Goal: Transaction & Acquisition: Download file/media

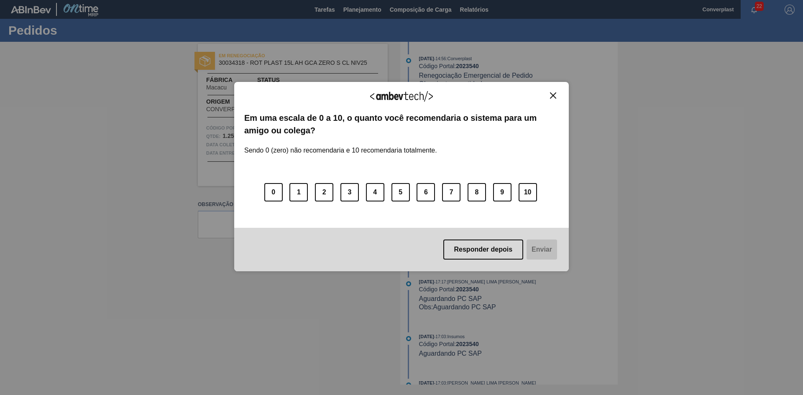
click at [535, 98] on img "Close" at bounding box center [553, 95] width 6 height 6
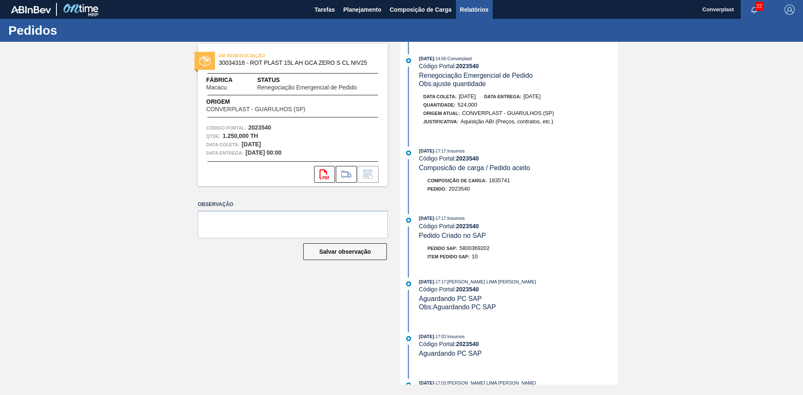
click at [486, 14] on span "Relatórios" at bounding box center [474, 10] width 28 height 10
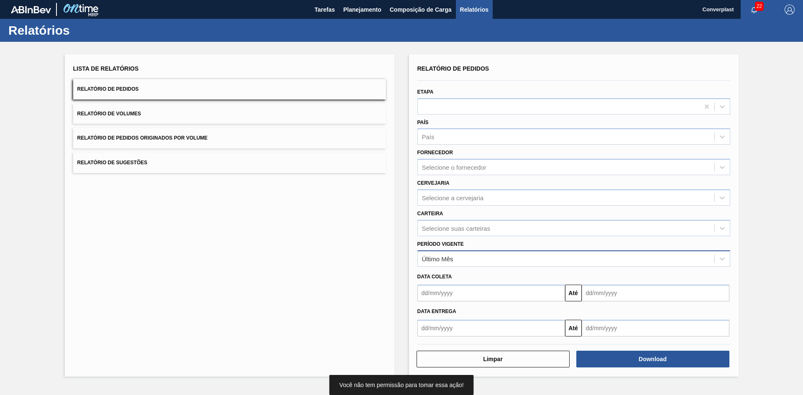
click at [455, 260] on div "Último Mês" at bounding box center [566, 259] width 297 height 12
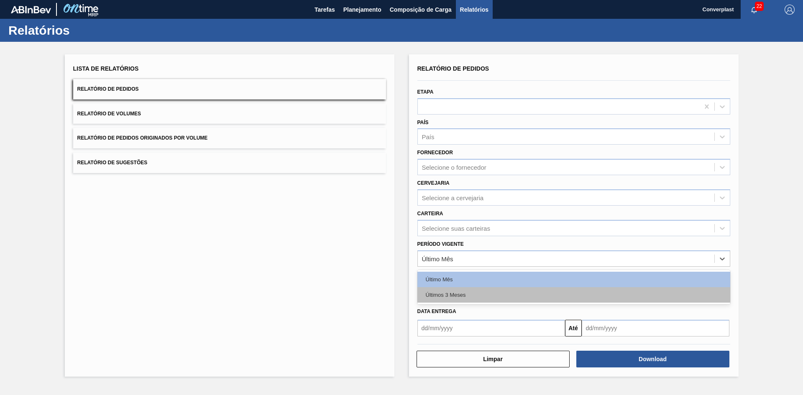
click at [454, 264] on div "Últimos 3 Meses" at bounding box center [573, 294] width 313 height 15
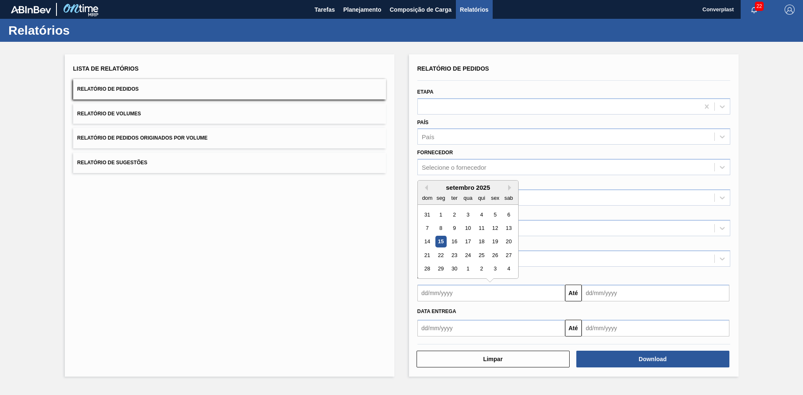
click at [458, 264] on input "text" at bounding box center [491, 293] width 148 height 17
click at [426, 189] on button "Previous Month" at bounding box center [425, 188] width 6 height 6
click at [426, 215] on div "1" at bounding box center [427, 214] width 11 height 11
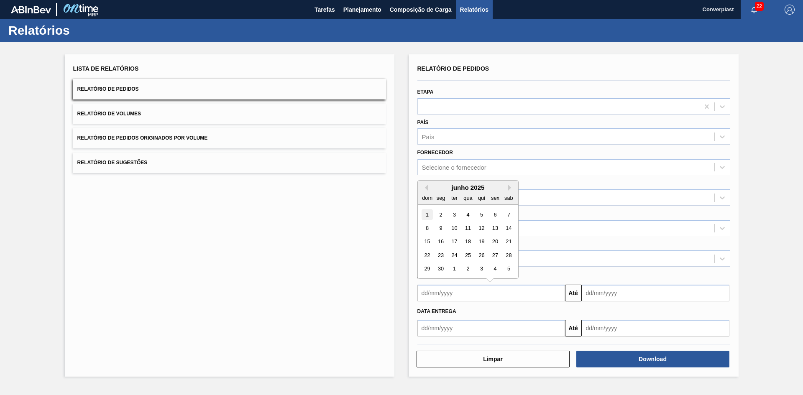
type input "[DATE]"
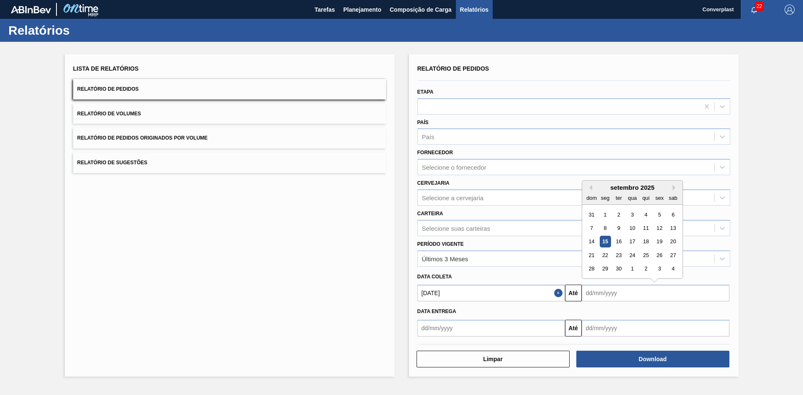
click at [535, 264] on input "text" at bounding box center [656, 293] width 148 height 17
click at [535, 188] on button "Next Month" at bounding box center [675, 188] width 6 height 6
click at [535, 264] on div "30" at bounding box center [618, 268] width 11 height 11
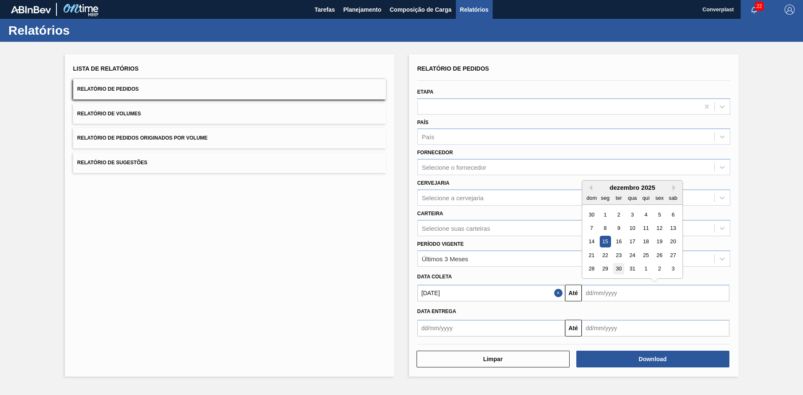
type input "[DATE]"
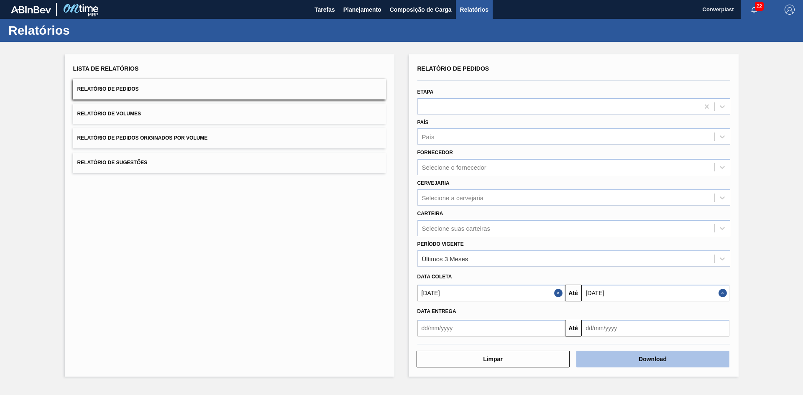
click at [535, 264] on button "Download" at bounding box center [652, 359] width 153 height 17
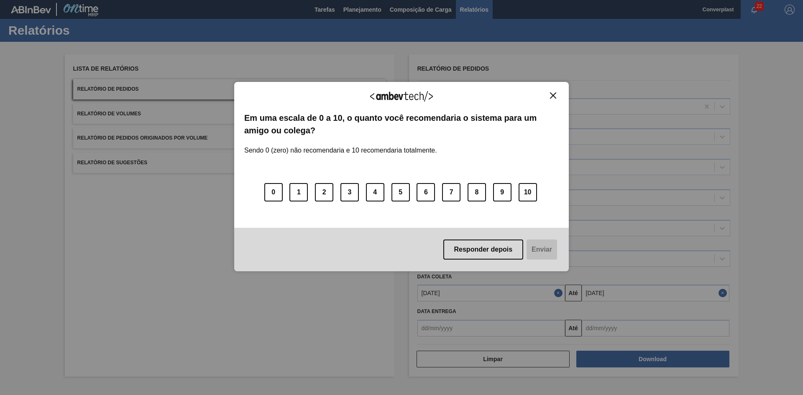
click at [535, 92] on button "Close" at bounding box center [552, 95] width 11 height 7
click at [535, 97] on img "Close" at bounding box center [553, 95] width 6 height 6
